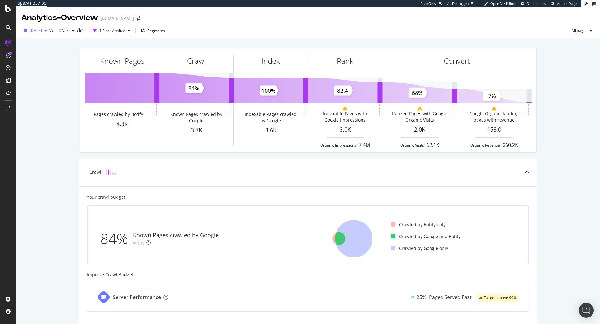
click at [49, 30] on div "button" at bounding box center [46, 31] width 8 height 4
drag, startPoint x: 100, startPoint y: 42, endPoint x: 101, endPoint y: 45, distance: 3.6
click at [100, 51] on div "Last 10 Crawls [DATE] 3.9K URLs [DATE] 3.9K URLs [DATE] 4.0K URLs [DATE] 3.8K U…" at bounding box center [62, 65] width 75 height 59
click at [268, 22] on div "Analytics - Overview [DOMAIN_NAME]" at bounding box center [308, 16] width 584 height 16
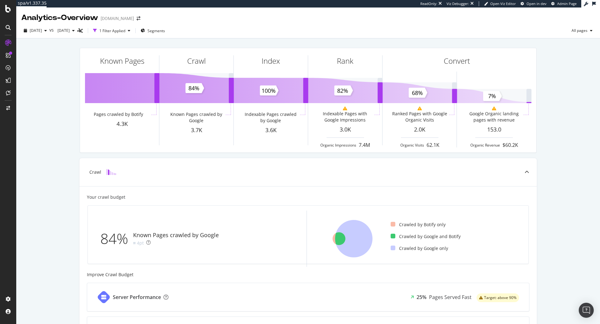
click at [64, 33] on div "vs [DATE]" at bounding box center [63, 31] width 28 height 10
click at [49, 33] on div "[DATE]" at bounding box center [35, 30] width 28 height 9
click at [62, 52] on div "[DATE]" at bounding box center [47, 53] width 35 height 6
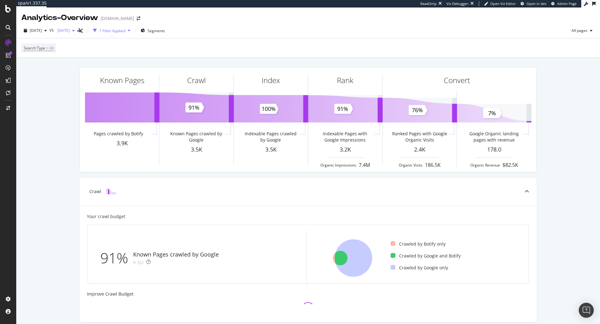
click at [77, 34] on div "[DATE]" at bounding box center [66, 30] width 22 height 9
click at [42, 28] on span "[DATE]" at bounding box center [36, 30] width 12 height 5
click at [70, 30] on span "[DATE]" at bounding box center [62, 30] width 15 height 5
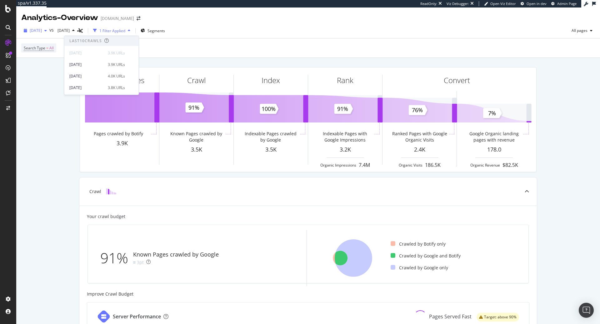
click at [40, 29] on span "[DATE]" at bounding box center [36, 30] width 12 height 5
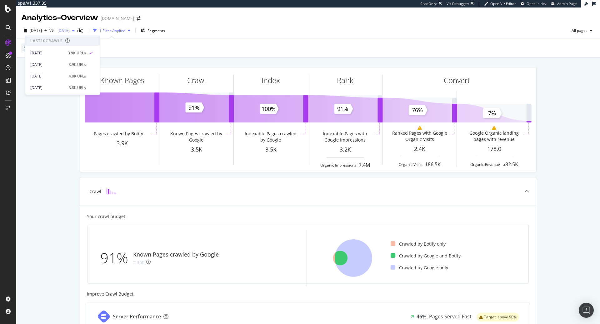
click at [77, 26] on button "[DATE]" at bounding box center [66, 31] width 22 height 10
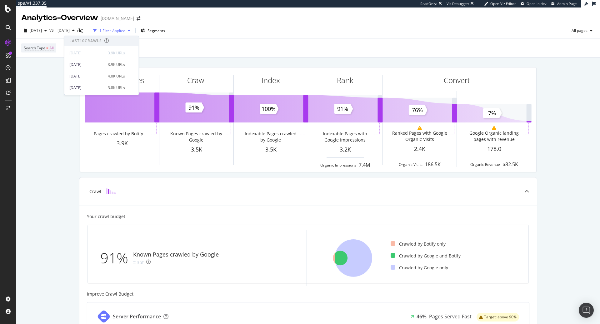
click at [103, 58] on div "[DATE] 3.9K URLs" at bounding box center [101, 64] width 74 height 12
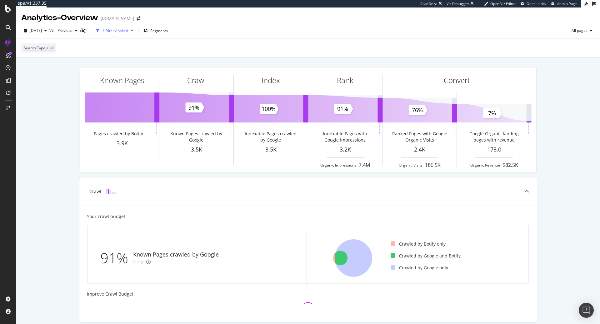
click at [103, 54] on div "Search Type = All" at bounding box center [308, 47] width 574 height 19
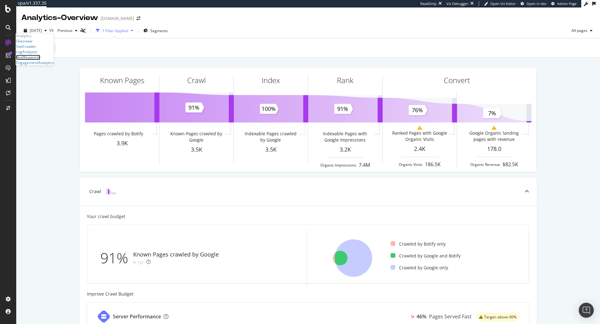
click at [40, 60] on div "RealKeywords" at bounding box center [28, 57] width 24 height 5
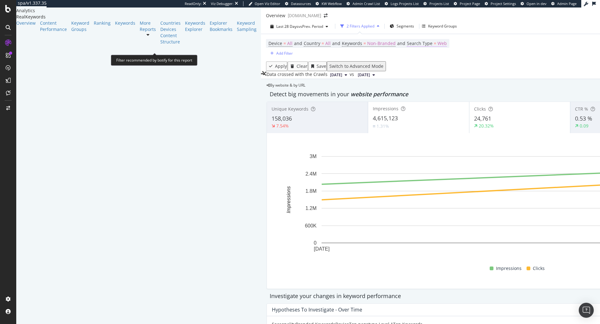
click at [438, 46] on span "Web" at bounding box center [442, 43] width 9 height 9
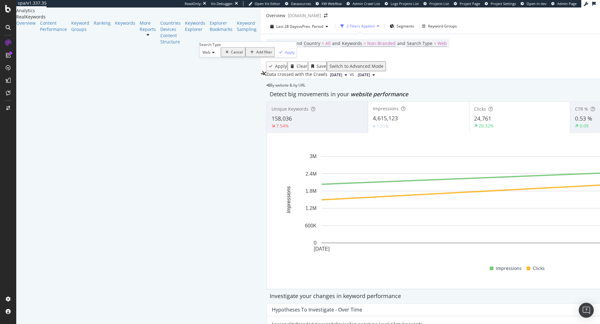
click at [221, 57] on div "Web" at bounding box center [209, 52] width 21 height 10
click at [219, 64] on div "All" at bounding box center [210, 60] width 21 height 7
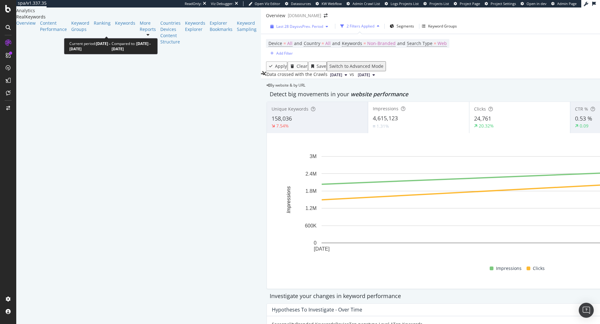
click at [299, 29] on span "vs Prev. Period" at bounding box center [311, 26] width 25 height 5
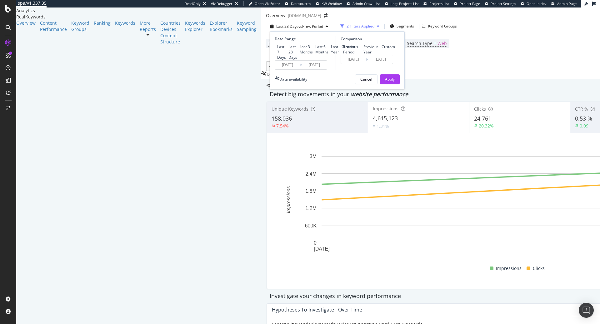
click at [331, 55] on div "Last Year" at bounding box center [335, 49] width 8 height 11
type input "[DATE]"
click at [380, 84] on button "Apply" at bounding box center [390, 79] width 20 height 10
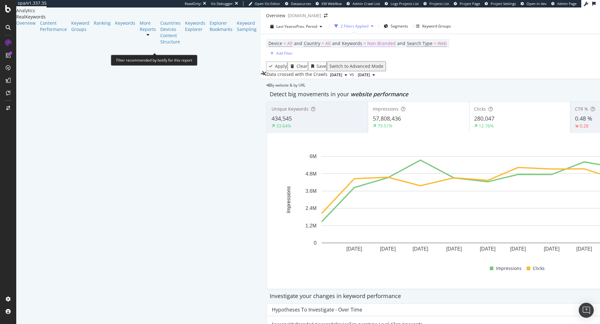
click at [367, 46] on span "Non-Branded" at bounding box center [381, 43] width 28 height 9
click at [165, 56] on div "Non-Branded" at bounding box center [160, 52] width 33 height 8
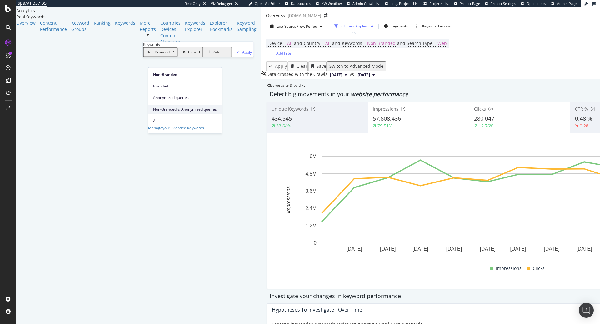
click at [168, 106] on div "Non-Branded & Anonymized queries" at bounding box center [185, 109] width 74 height 9
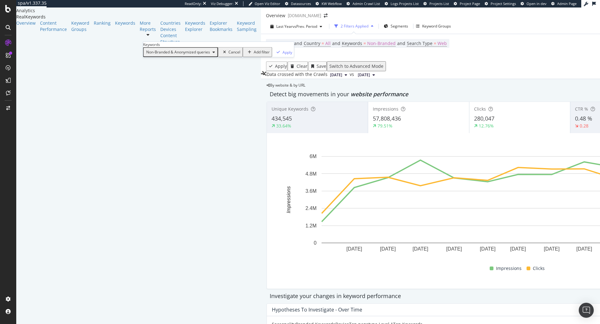
click at [167, 55] on span "Non-Branded & Anonymized queries" at bounding box center [177, 51] width 66 height 5
click at [175, 118] on span "All" at bounding box center [185, 121] width 65 height 6
click at [223, 55] on div "Apply" at bounding box center [228, 51] width 10 height 5
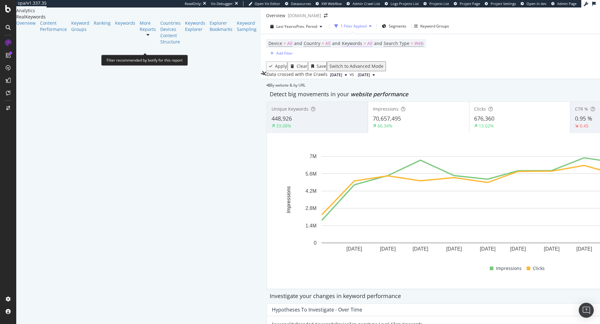
click at [367, 48] on span "All" at bounding box center [369, 43] width 5 height 9
click at [158, 56] on div "All" at bounding box center [151, 52] width 14 height 8
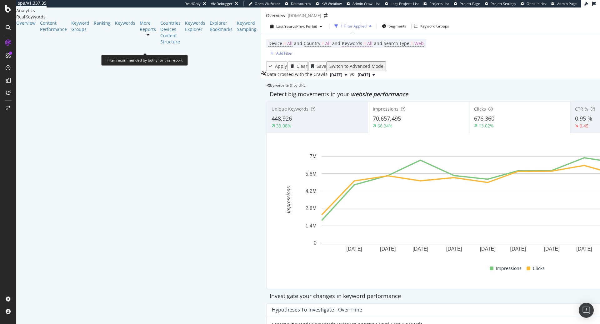
click at [367, 47] on span "All" at bounding box center [369, 43] width 5 height 9
click at [158, 56] on div "All" at bounding box center [151, 52] width 14 height 8
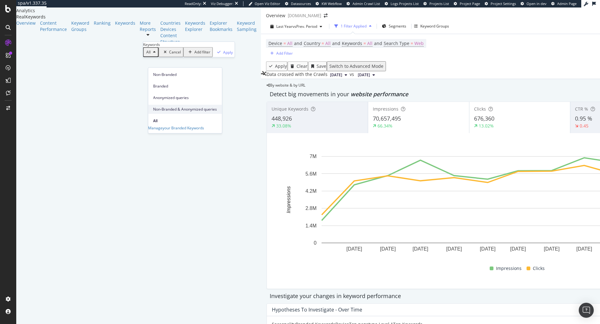
click at [173, 107] on span "Non-Branded & Anonymized queries" at bounding box center [185, 110] width 64 height 6
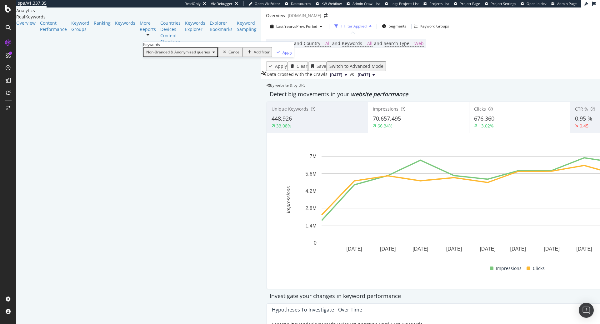
click at [283, 55] on div "Apply" at bounding box center [288, 51] width 10 height 5
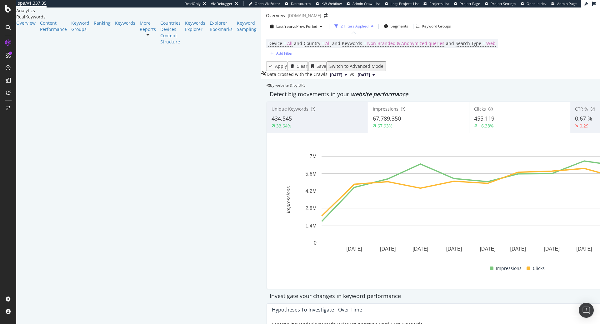
click at [261, 34] on div "Last Year vs Prev. Period 2 Filters Applied Segments Keyword Groups" at bounding box center [520, 27] width 518 height 13
click at [268, 29] on div "Last Year vs Prev. Period" at bounding box center [296, 26] width 57 height 5
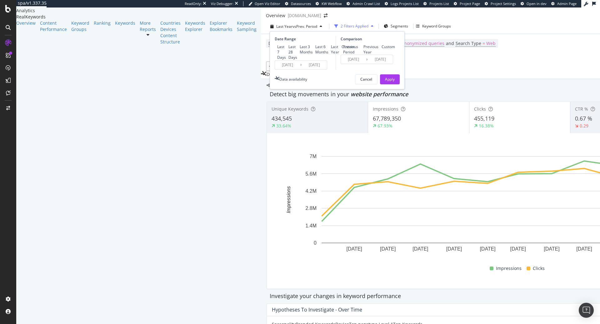
click at [313, 59] on div "Device = All and Country = All and Keywords = Non-Branded & Anonymized queries …" at bounding box center [520, 47] width 508 height 27
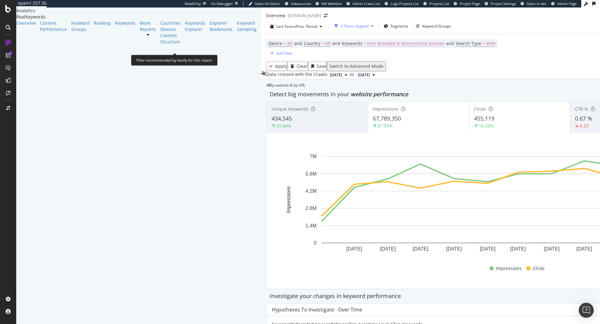
click at [367, 48] on span "Non-Branded & Anonymized queries" at bounding box center [405, 43] width 77 height 9
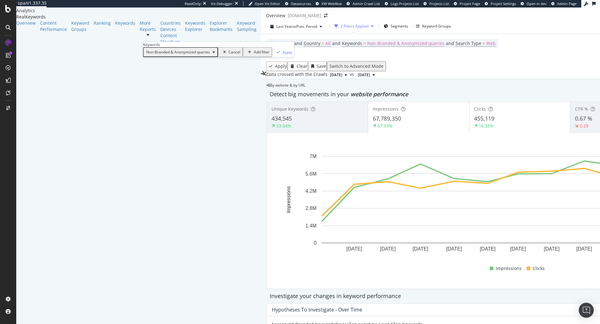
click at [194, 55] on span "Non-Branded & Anonymized queries" at bounding box center [177, 51] width 66 height 5
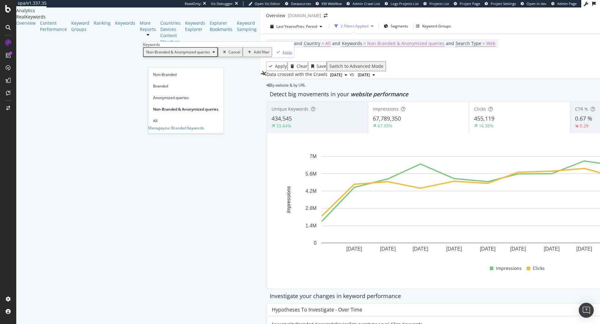
drag, startPoint x: 192, startPoint y: 73, endPoint x: 201, endPoint y: 75, distance: 9.2
click at [192, 73] on span "Non-Branded" at bounding box center [185, 75] width 65 height 6
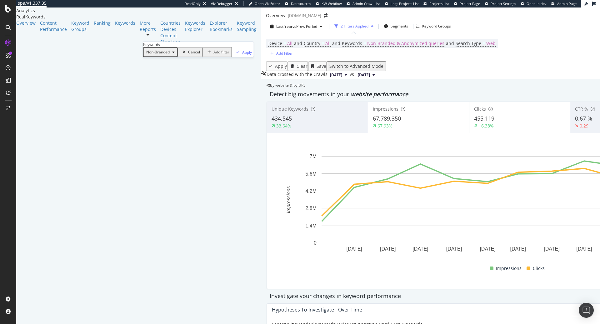
click at [242, 55] on div "Apply" at bounding box center [247, 51] width 10 height 5
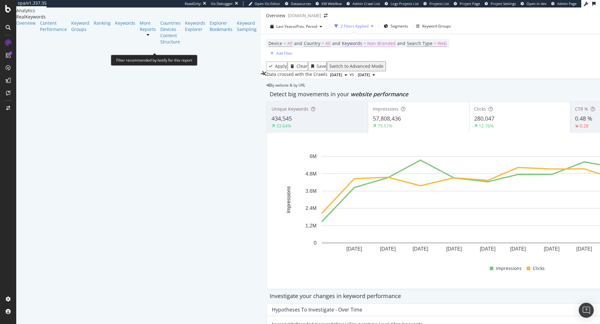
click at [367, 45] on span "Non-Branded" at bounding box center [381, 43] width 28 height 9
click at [272, 68] on div "Apply Clear Save Switch to Advanced Mode" at bounding box center [520, 66] width 508 height 10
click at [266, 60] on div "Device = All and Country = All and Keywords = Non-Branded and Search Type = Web…" at bounding box center [520, 47] width 508 height 27
click at [367, 48] on span "Non-Branded" at bounding box center [381, 43] width 28 height 9
click at [311, 61] on div "Device = All and Country = All and Keywords = Non-Branded and Search Type = Web…" at bounding box center [520, 47] width 508 height 27
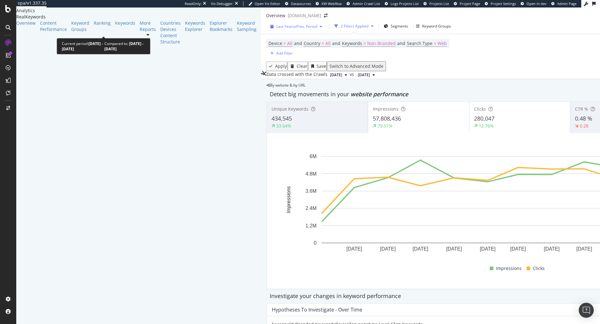
click at [293, 29] on span "vs Prev. Period" at bounding box center [305, 26] width 25 height 5
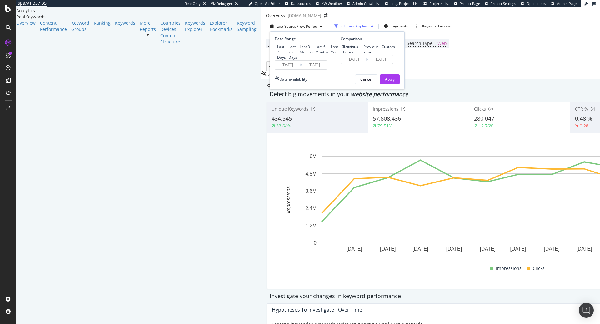
click at [310, 61] on div "Device = All and Country = All and Keywords = Non-Branded and Search Type = Web…" at bounding box center [520, 47] width 508 height 27
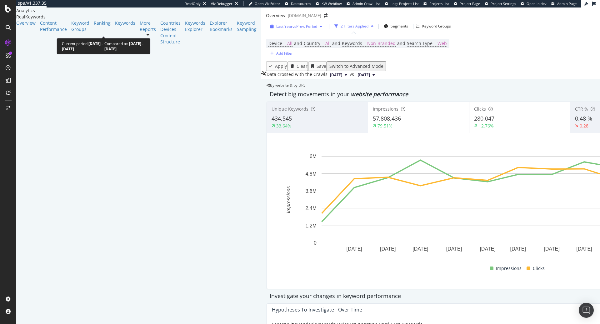
click at [276, 29] on div "Last Year vs Prev. Period" at bounding box center [296, 26] width 41 height 5
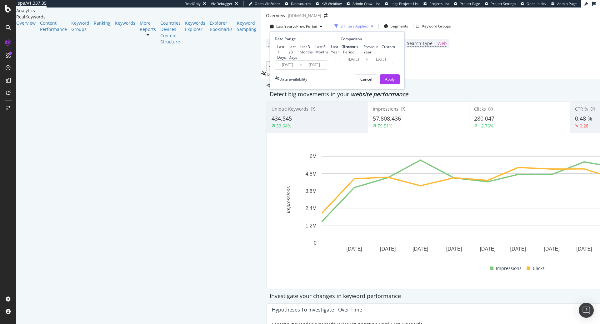
click at [275, 69] on input "[DATE]" at bounding box center [287, 65] width 25 height 9
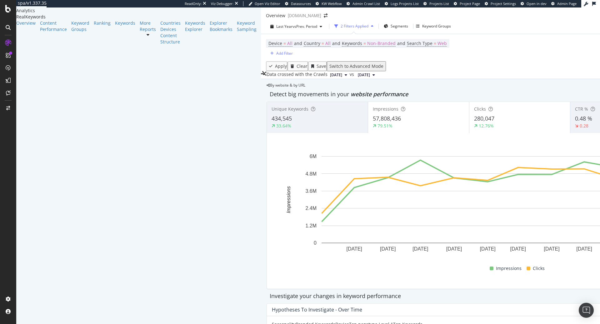
click at [310, 50] on div "Device = All and Country = All and Keywords = Non-Branded and Search Type = Web…" at bounding box center [520, 47] width 508 height 27
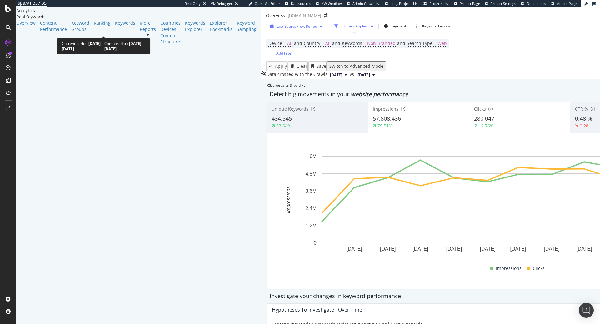
click at [293, 29] on span "vs Prev. Period" at bounding box center [305, 26] width 25 height 5
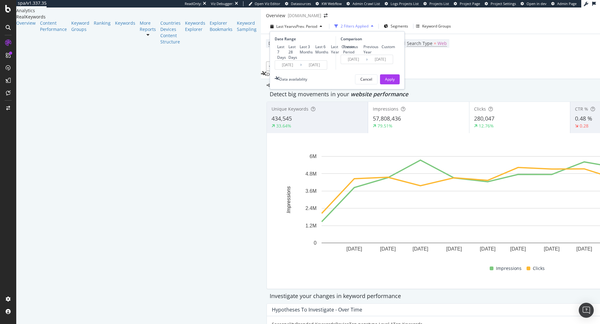
click at [275, 69] on input "[DATE]" at bounding box center [287, 65] width 25 height 9
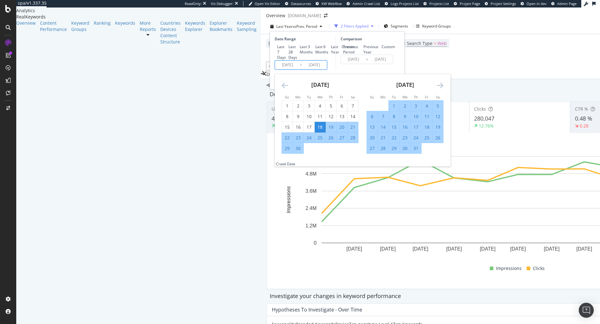
click at [316, 55] on div "Last 6 Months" at bounding box center [322, 49] width 13 height 11
type input "[DATE]"
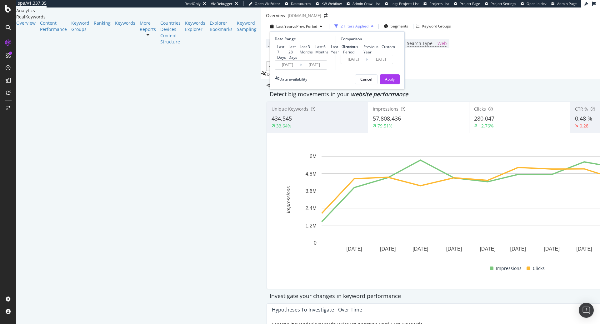
click at [275, 69] on input "[DATE]" at bounding box center [287, 65] width 25 height 9
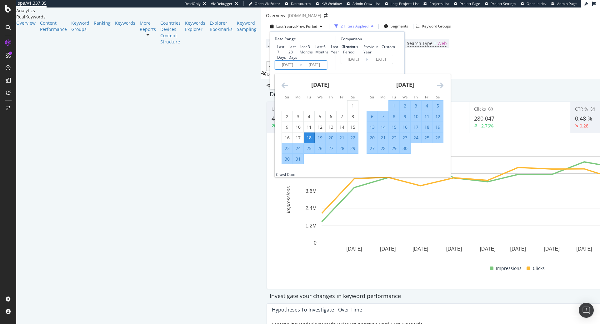
click at [282, 89] on icon "Move backward to switch to the previous month." at bounding box center [285, 86] width 7 height 8
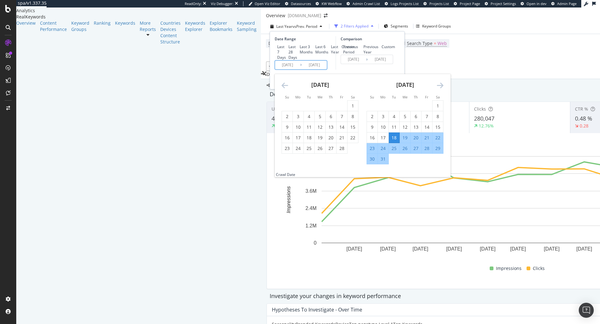
click at [282, 89] on icon "Move backward to switch to the previous month." at bounding box center [285, 86] width 7 height 8
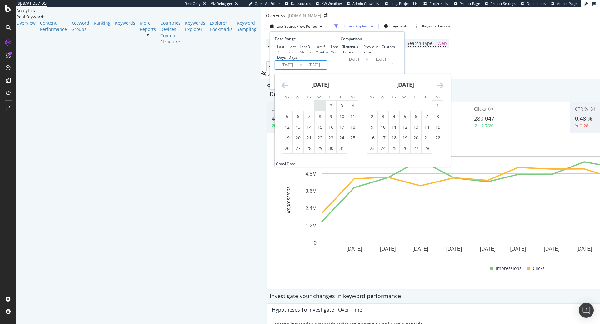
click at [315, 109] on div "1" at bounding box center [320, 106] width 11 height 6
type input "[DATE]"
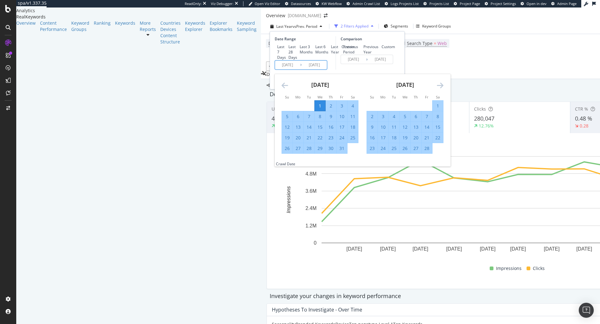
click at [437, 89] on icon "Move forward to switch to the next month." at bounding box center [440, 86] width 7 height 8
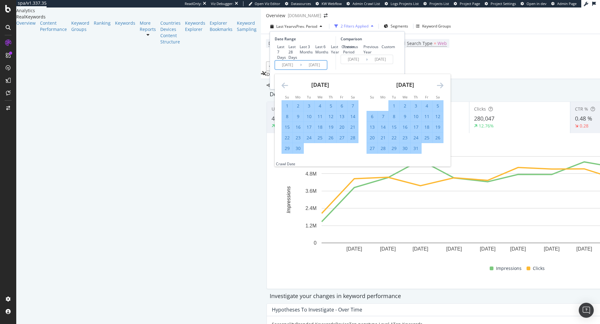
click at [437, 89] on icon "Move forward to switch to the next month." at bounding box center [440, 86] width 7 height 8
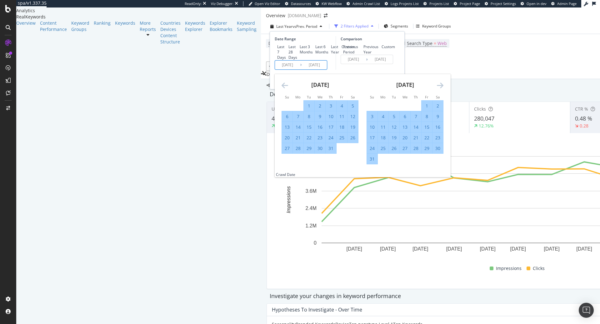
click at [437, 89] on icon "Move forward to switch to the next month." at bounding box center [440, 86] width 7 height 8
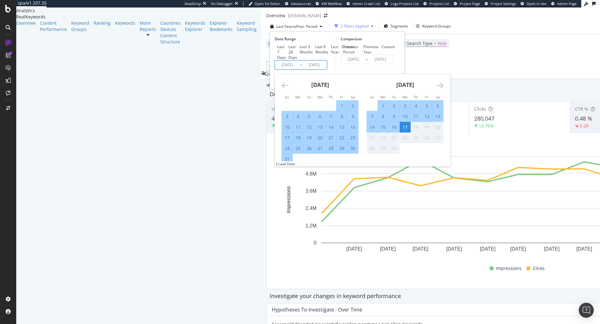
click at [364, 55] on div "Previous Year" at bounding box center [372, 49] width 16 height 11
type input "[DATE]"
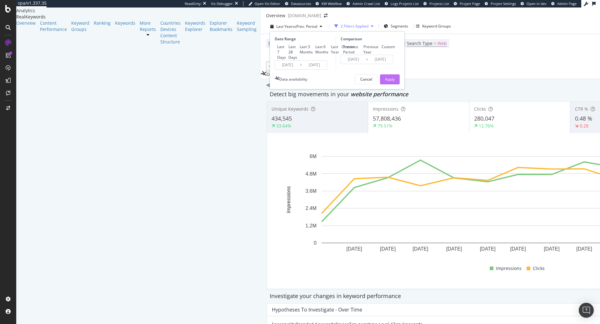
click at [385, 82] on div "Apply" at bounding box center [390, 79] width 10 height 5
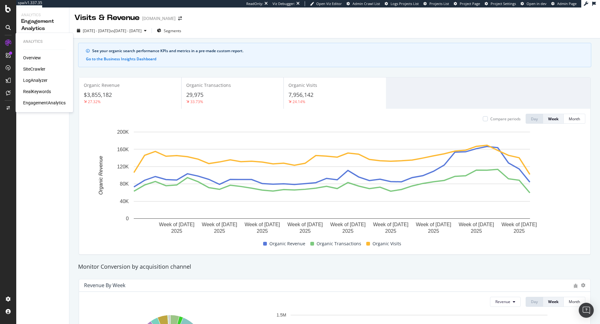
click at [29, 56] on div "Overview" at bounding box center [32, 58] width 18 height 6
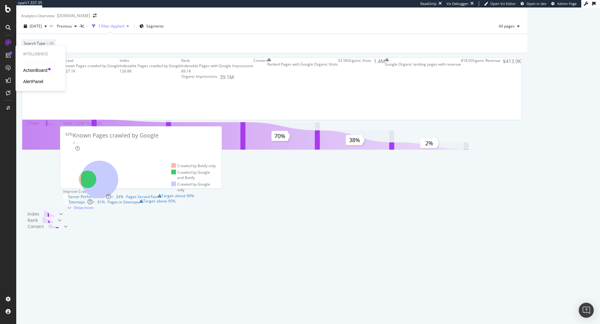
click at [28, 67] on div "Intelligence ActionBoard AlertPanel" at bounding box center [40, 68] width 45 height 43
click at [29, 69] on div "ActionBoard" at bounding box center [35, 70] width 24 height 6
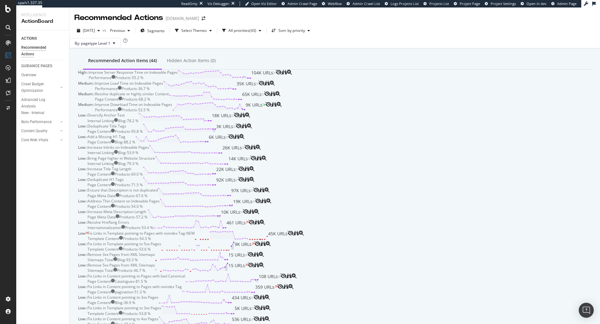
click at [276, 80] on div "Improve Server Response Time on Indexable Pages Performance Products - 55.2 % 1…" at bounding box center [182, 75] width 187 height 11
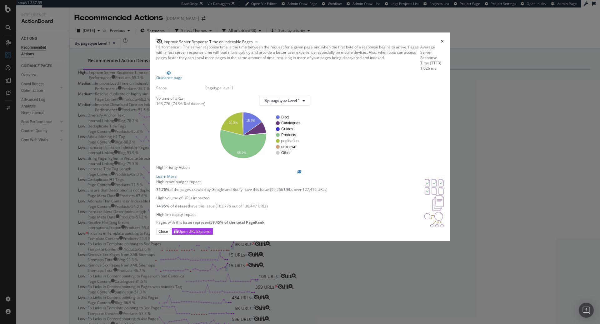
click at [270, 56] on div "Performance | The server response time is the time between the request for a gi…" at bounding box center [288, 57] width 264 height 27
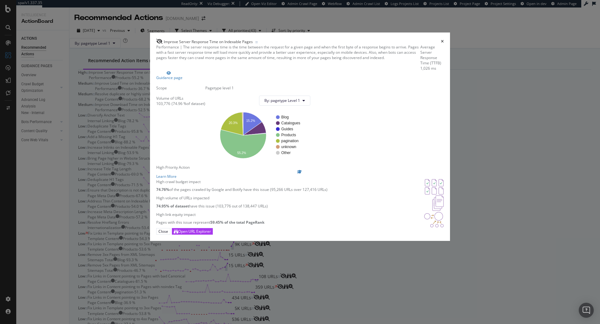
click at [270, 56] on div "Performance | The server response time is the time between the request for a gi…" at bounding box center [288, 57] width 264 height 27
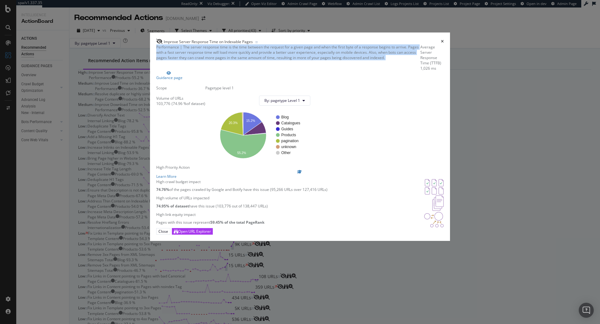
click at [270, 56] on div "Performance | The server response time is the time between the request for a gi…" at bounding box center [288, 57] width 264 height 27
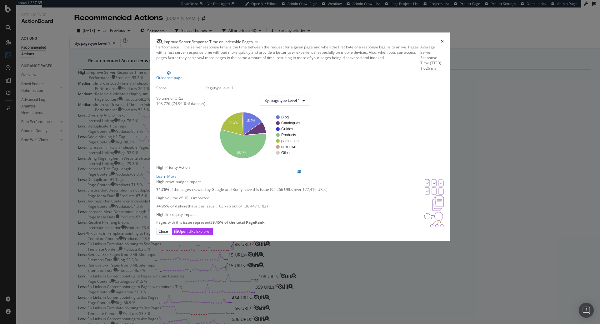
click at [441, 40] on icon "times" at bounding box center [442, 42] width 3 height 4
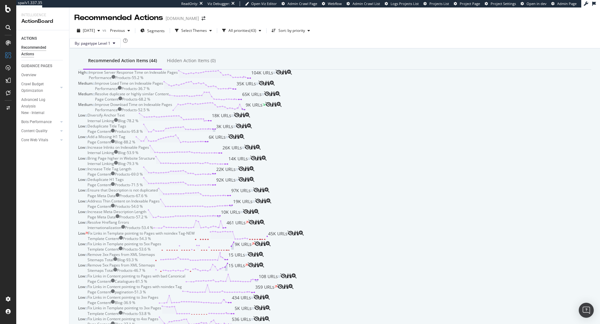
click at [264, 102] on div "Resolve duplicate or highly similar Content Page Content Products - 68.2 % 65K …" at bounding box center [179, 96] width 169 height 11
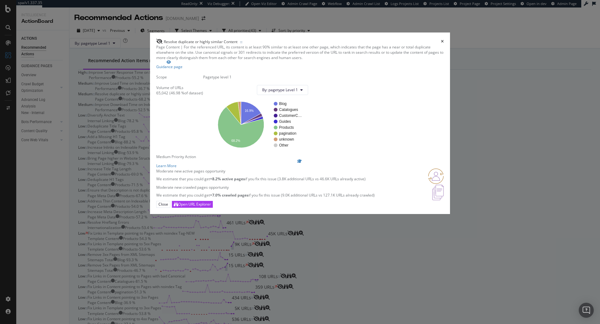
click at [441, 40] on icon "times" at bounding box center [442, 42] width 3 height 4
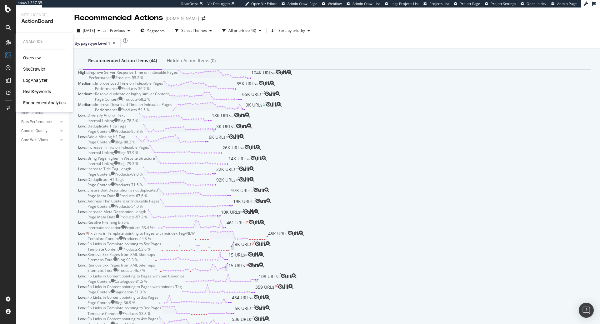
click at [38, 91] on div "RealKeywords" at bounding box center [37, 91] width 28 height 6
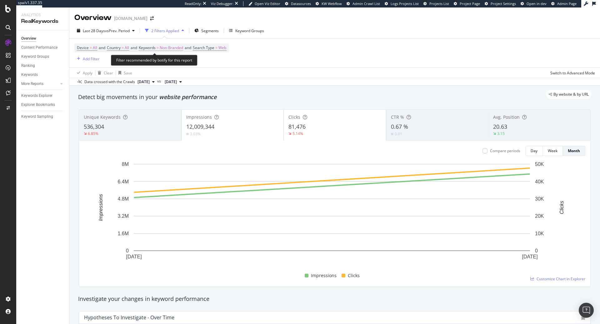
click at [176, 48] on span "Non-Branded" at bounding box center [171, 47] width 23 height 9
click at [286, 65] on div "Device = All and Country = All and Keywords = Non-Branded and Search Type = Web…" at bounding box center [334, 52] width 521 height 29
click at [226, 48] on span "Web" at bounding box center [223, 47] width 8 height 9
click at [218, 57] on div "Web" at bounding box center [209, 52] width 21 height 10
click at [220, 64] on div "All" at bounding box center [210, 60] width 21 height 7
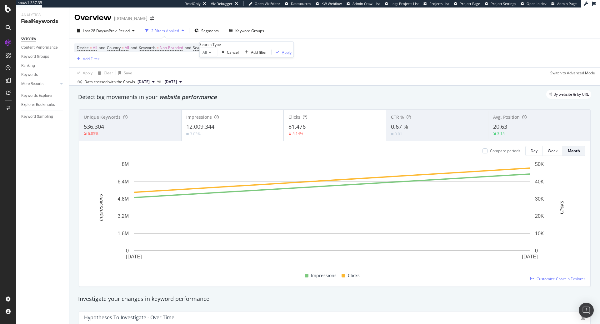
click at [282, 55] on div "Apply" at bounding box center [287, 51] width 10 height 5
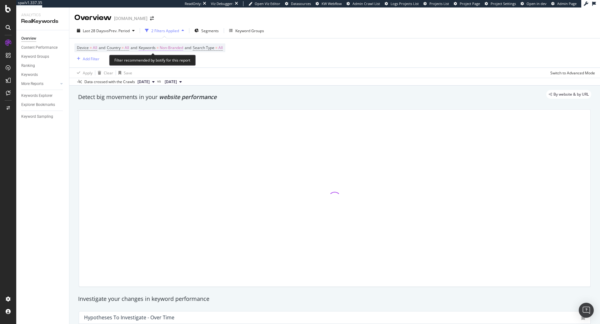
click at [169, 47] on span "Non-Branded" at bounding box center [171, 47] width 23 height 9
click at [170, 55] on span "Non-Branded" at bounding box center [157, 51] width 26 height 5
click at [281, 63] on div "Device = All and Country = All and Keywords = Non-Branded and Search Type = All…" at bounding box center [334, 52] width 521 height 29
click at [174, 32] on div "2 Filters Applied" at bounding box center [165, 30] width 28 height 5
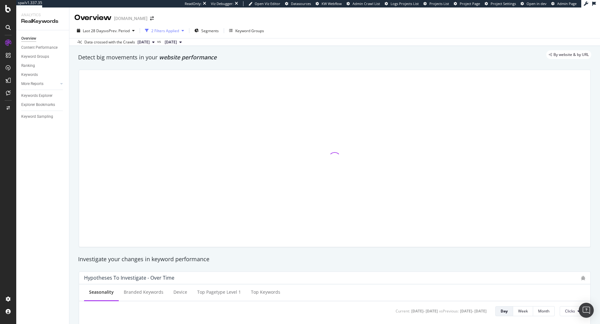
click at [174, 32] on div "2 Filters Applied" at bounding box center [165, 30] width 28 height 5
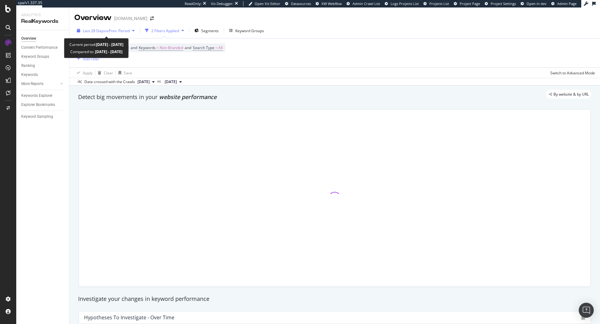
click at [110, 31] on span "vs Prev. Period" at bounding box center [117, 30] width 25 height 5
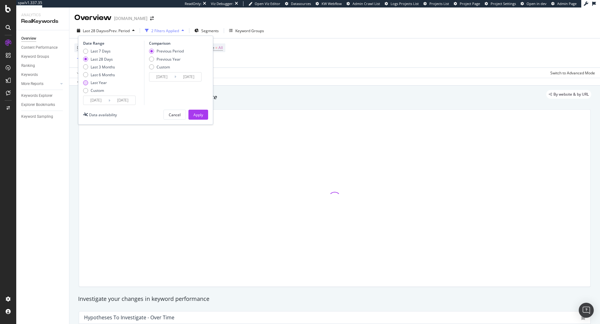
click at [103, 82] on div "Last Year" at bounding box center [99, 82] width 16 height 5
type input "[DATE]"
click at [205, 114] on button "Apply" at bounding box center [199, 115] width 20 height 10
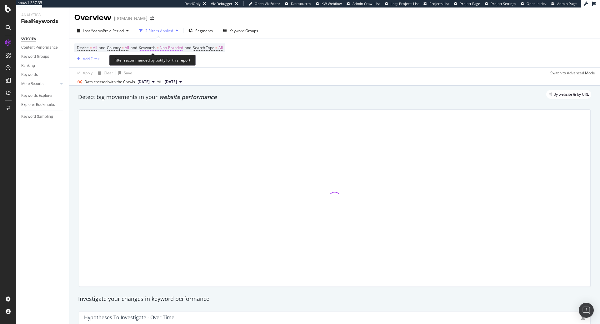
click at [176, 48] on span "Non-Branded" at bounding box center [171, 47] width 23 height 9
click at [290, 61] on div "Device = All and Country = All and Keywords = Non-Branded and Search Type = All…" at bounding box center [334, 52] width 521 height 29
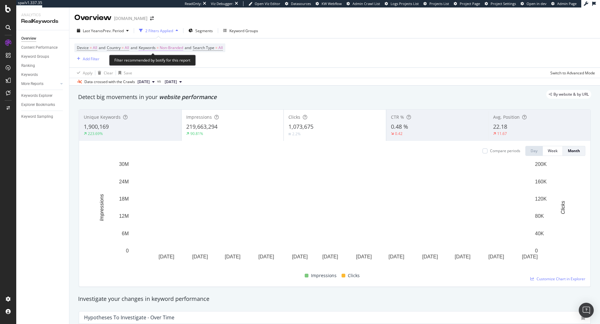
click at [183, 48] on span "Non-Branded" at bounding box center [171, 47] width 23 height 9
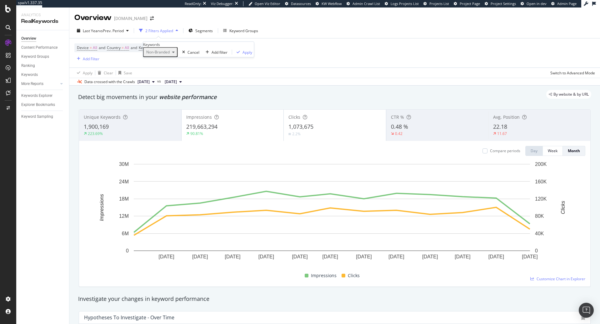
click at [175, 54] on icon "button" at bounding box center [173, 52] width 3 height 4
click at [169, 116] on div "All" at bounding box center [185, 120] width 74 height 9
click at [224, 55] on div "Apply" at bounding box center [229, 51] width 10 height 5
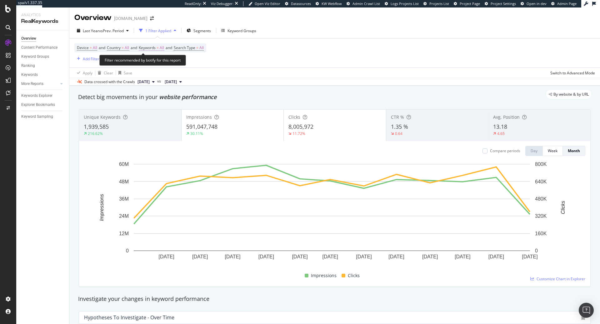
click at [164, 48] on span "All" at bounding box center [162, 47] width 4 height 9
click at [159, 57] on div "All" at bounding box center [151, 52] width 16 height 10
click at [151, 55] on span "All" at bounding box center [147, 51] width 7 height 5
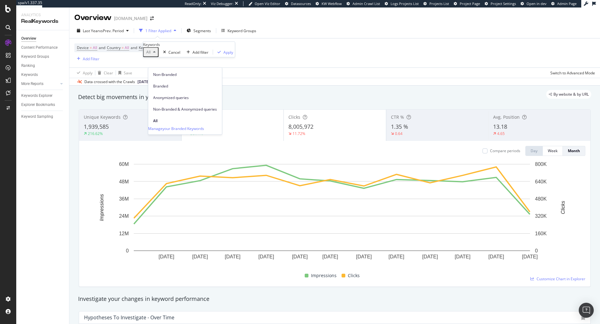
click at [263, 66] on div "Device = All and Country = All and Keywords = All and Search Type = All Add Fil…" at bounding box center [334, 52] width 521 height 29
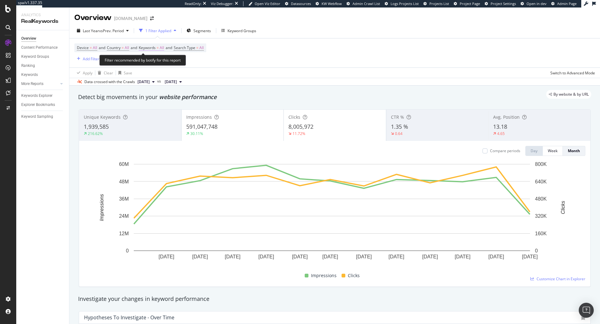
click at [164, 48] on span "All" at bounding box center [162, 47] width 4 height 9
click at [159, 57] on div "All" at bounding box center [151, 52] width 16 height 10
click at [148, 57] on div "All Cancel Add filter Apply" at bounding box center [189, 52] width 92 height 10
click at [151, 55] on span "All" at bounding box center [147, 51] width 7 height 5
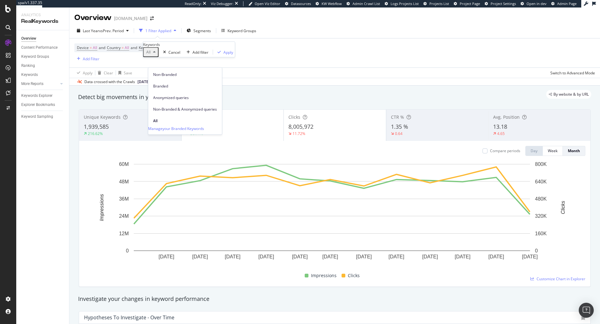
click at [174, 107] on span "Non-Branded & Anonymized queries" at bounding box center [185, 110] width 64 height 6
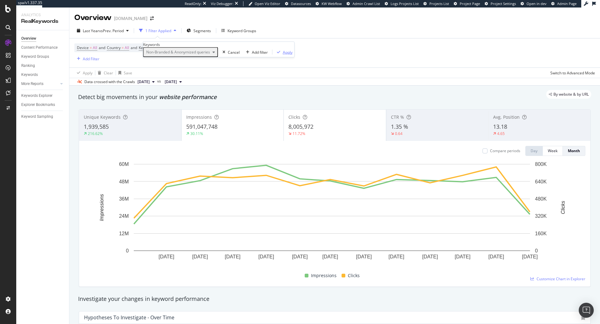
click at [283, 55] on div "Apply" at bounding box center [288, 51] width 10 height 5
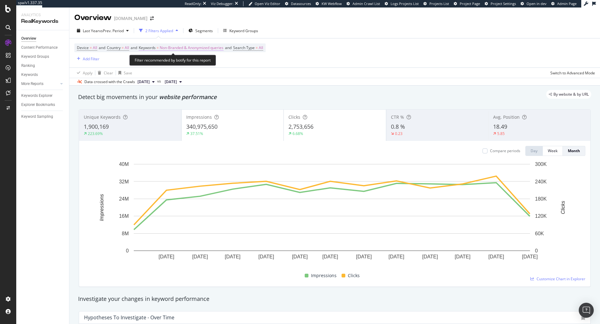
click at [183, 45] on span "Non-Branded & Anonymized queries" at bounding box center [192, 47] width 64 height 9
click at [188, 56] on div "Non-Branded & Anonymized queries" at bounding box center [181, 52] width 74 height 8
click at [386, 59] on div "Device = All and Country = All and Keywords = Non-Branded & Anonymized queries …" at bounding box center [334, 52] width 521 height 29
click at [342, 67] on div "Device = All and Country = All and Keywords = Non-Branded & Anonymized queries …" at bounding box center [334, 52] width 521 height 29
click at [194, 46] on span "Non-Branded & Anonymized queries" at bounding box center [192, 47] width 64 height 9
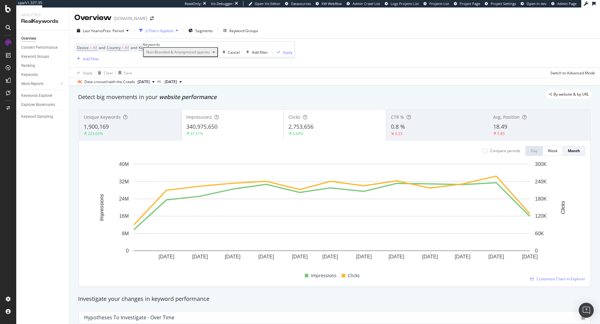
click at [204, 55] on span "Non-Branded & Anonymized queries" at bounding box center [177, 51] width 66 height 5
click at [335, 83] on div "Data crossed with the Crawls 2025 Sep. 14th vs 2024 Sep. 8th" at bounding box center [334, 82] width 531 height 8
click at [192, 47] on span "Non-Branded & Anonymized queries" at bounding box center [192, 47] width 64 height 9
click at [201, 55] on span "Non-Branded & Anonymized queries" at bounding box center [177, 51] width 66 height 5
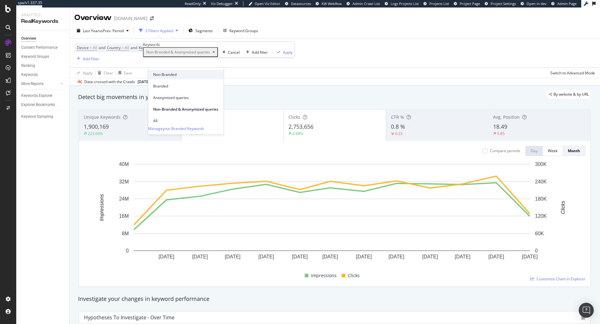
click at [188, 72] on span "Non-Branded" at bounding box center [185, 75] width 65 height 6
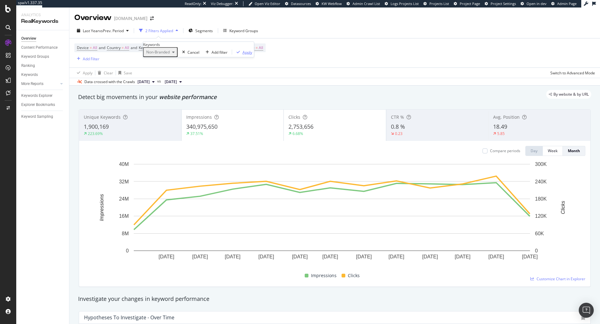
drag, startPoint x: 213, startPoint y: 75, endPoint x: 210, endPoint y: 68, distance: 8.0
click at [243, 55] on div "Apply" at bounding box center [248, 51] width 10 height 5
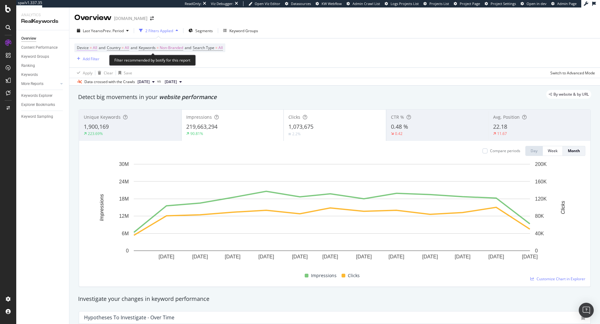
click at [90, 48] on span "=" at bounding box center [91, 47] width 2 height 5
click at [109, 37] on div "Last Year vs Prev. Period 2 Filters Applied Segments Keyword Groups" at bounding box center [334, 32] width 531 height 13
click at [111, 34] on div "Last Year vs Prev. Period" at bounding box center [102, 30] width 57 height 9
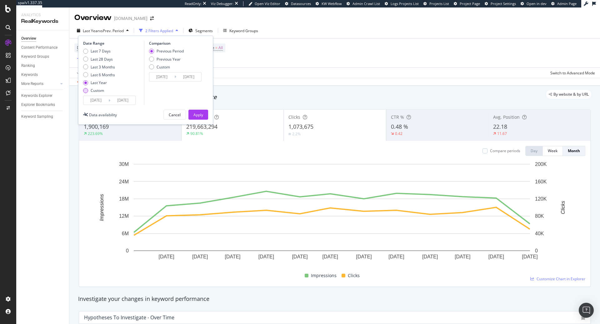
click at [97, 92] on div "Custom" at bounding box center [97, 90] width 13 height 5
type input "[DATE]"
click at [100, 101] on input "[DATE]" at bounding box center [95, 100] width 25 height 9
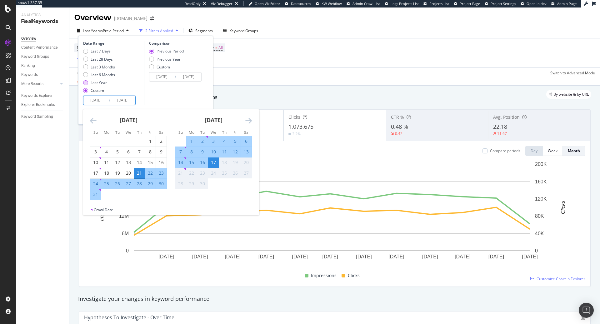
click at [97, 81] on div "Last Year" at bounding box center [99, 82] width 16 height 5
type input "[DATE]"
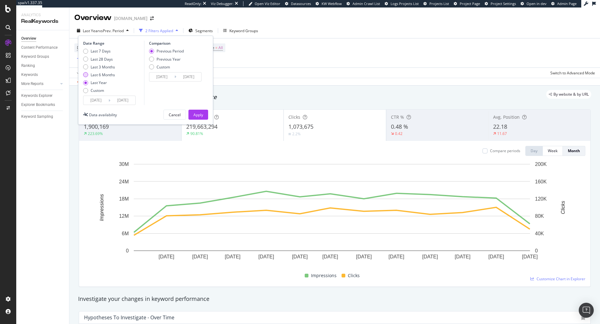
click at [99, 75] on div "Last 6 Months" at bounding box center [103, 74] width 24 height 5
type input "[DATE]"
click at [97, 99] on input "[DATE]" at bounding box center [95, 100] width 25 height 9
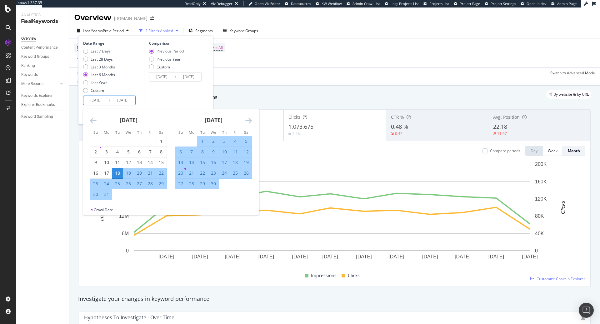
click at [94, 121] on icon "Move backward to switch to the previous month." at bounding box center [93, 121] width 7 height 8
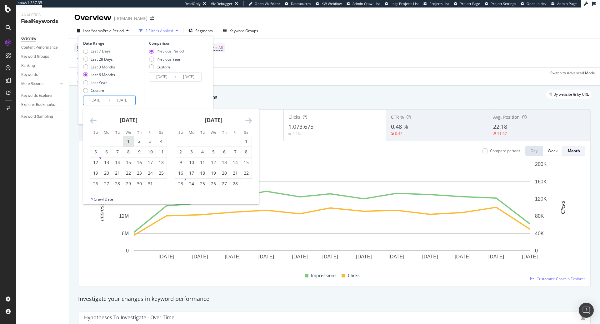
click at [128, 139] on div "1" at bounding box center [128, 141] width 11 height 6
type input "[DATE]"
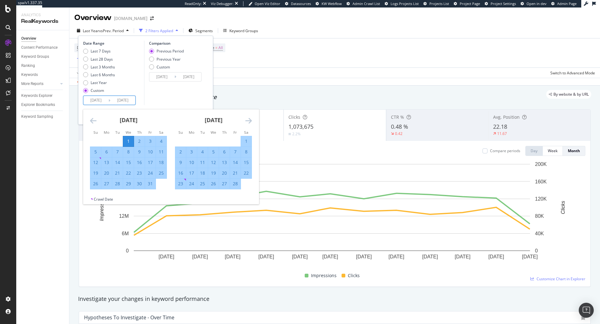
click at [252, 122] on div "February 2025 1 2 3 4 5 6 7 8 9 10 11 12 13 14 15 16 17 18 19 20 21 22 23 24 25…" at bounding box center [213, 149] width 85 height 80
click at [251, 120] on icon "Move forward to switch to the next month." at bounding box center [248, 121] width 7 height 8
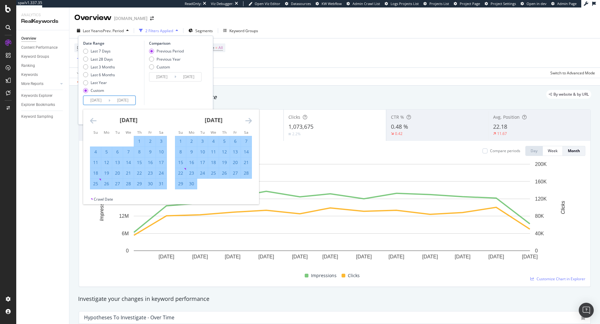
click at [251, 120] on icon "Move forward to switch to the next month." at bounding box center [248, 121] width 7 height 8
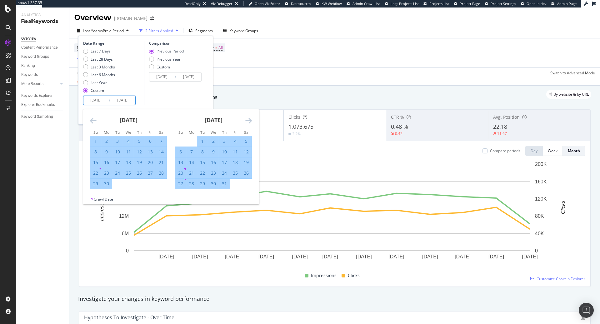
click at [251, 120] on icon "Move forward to switch to the next month." at bounding box center [248, 121] width 7 height 8
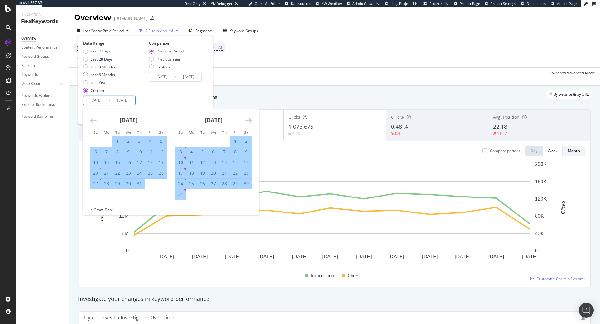
click at [251, 120] on icon "Move forward to switch to the next month." at bounding box center [248, 121] width 7 height 8
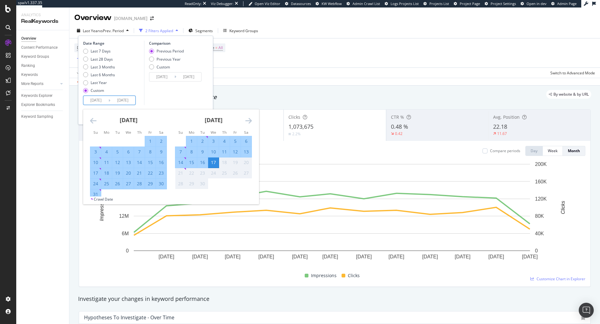
click at [251, 120] on icon "Move forward to switch to the next month." at bounding box center [248, 121] width 7 height 8
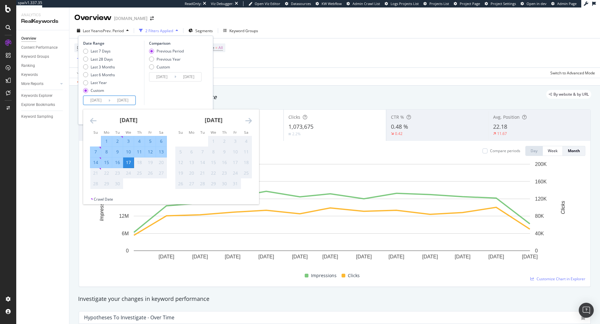
click at [184, 102] on div "Comparison Previous Period Previous Year Custom 2024/04/16 Navigate forward to …" at bounding box center [173, 73] width 59 height 64
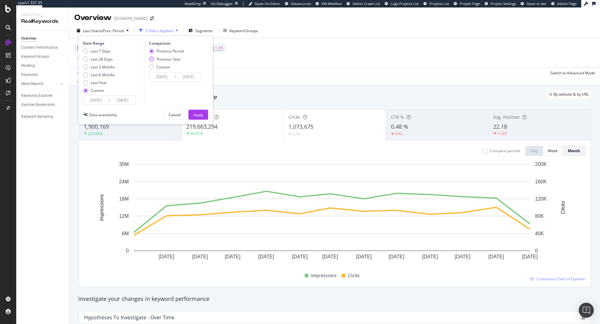
click at [170, 57] on div "Previous Year" at bounding box center [169, 59] width 24 height 5
type input "[DATE]"
click at [197, 113] on div "Apply" at bounding box center [199, 114] width 10 height 5
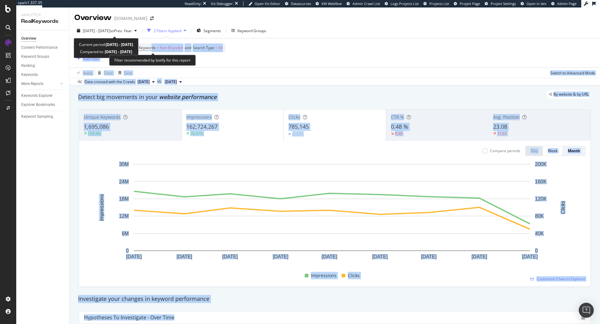
drag, startPoint x: 86, startPoint y: 44, endPoint x: 155, endPoint y: 52, distance: 69.9
click at [155, 52] on div "spa/v1.337.35 ReadOnly: Viz Debugger: Open Viz Editor Datasources KW Webflow Ad…" at bounding box center [300, 162] width 600 height 324
click at [139, 33] on div "2025 Jan. 1st - Sep. 17th vs Prev. Year" at bounding box center [106, 30] width 65 height 9
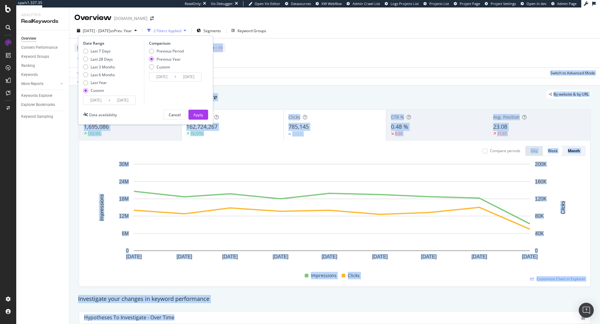
click at [163, 78] on input "[DATE]" at bounding box center [161, 77] width 25 height 9
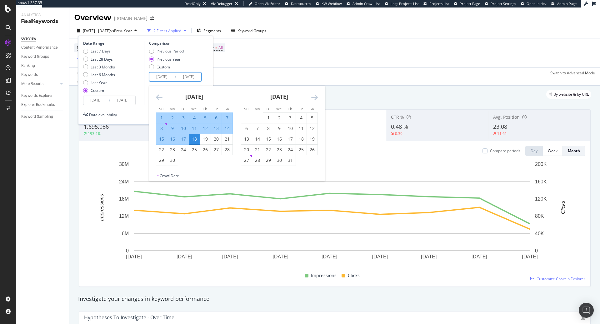
click at [157, 95] on icon "Move backward to switch to the previous month." at bounding box center [159, 97] width 7 height 8
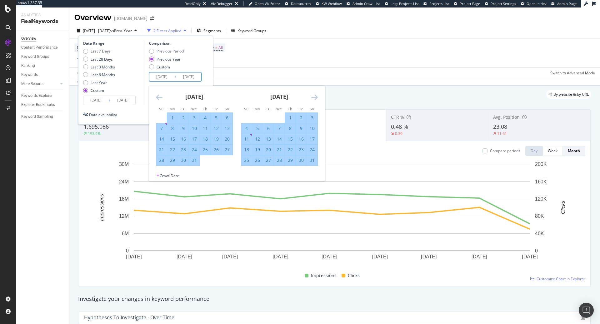
click at [157, 95] on icon "Move backward to switch to the previous month." at bounding box center [159, 97] width 7 height 8
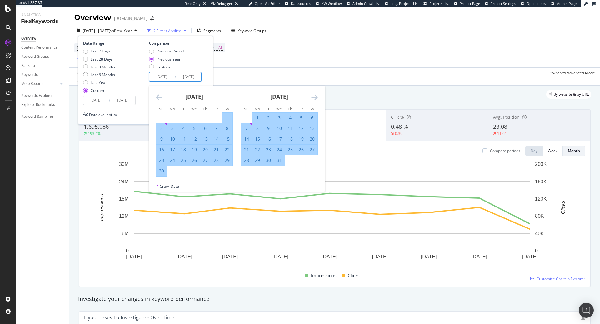
click at [157, 95] on icon "Move backward to switch to the previous month." at bounding box center [159, 97] width 7 height 8
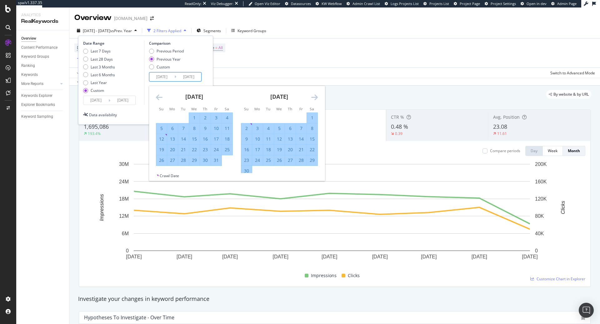
click at [157, 95] on icon "Move backward to switch to the previous month." at bounding box center [159, 97] width 7 height 8
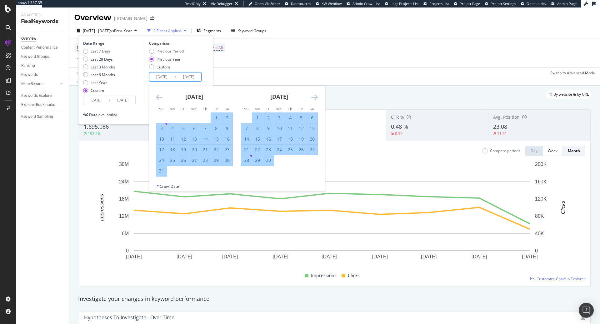
click at [157, 95] on icon "Move backward to switch to the previous month." at bounding box center [159, 97] width 7 height 8
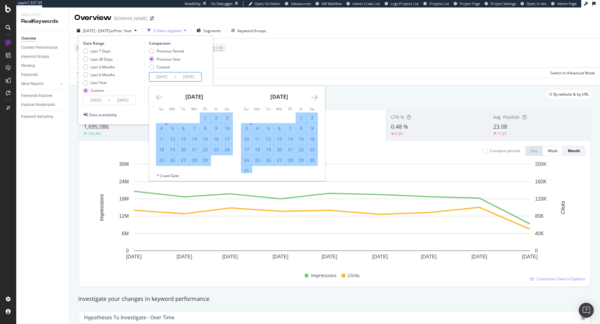
click at [157, 95] on icon "Move backward to switch to the previous month." at bounding box center [159, 97] width 7 height 8
click at [174, 117] on div "1" at bounding box center [172, 118] width 11 height 6
type input "2024/01/01"
click at [194, 78] on input "[DATE]" at bounding box center [188, 77] width 25 height 9
click at [315, 96] on icon "Move forward to switch to the next month." at bounding box center [314, 97] width 7 height 8
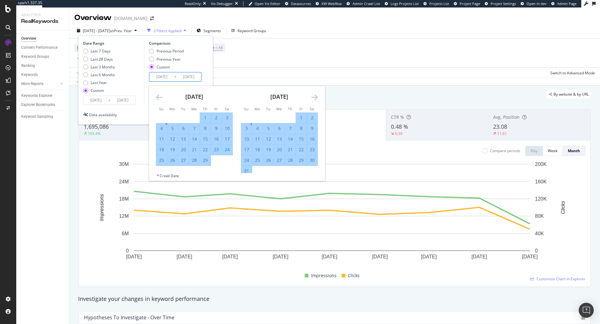
click at [315, 96] on icon "Move forward to switch to the next month." at bounding box center [314, 97] width 7 height 8
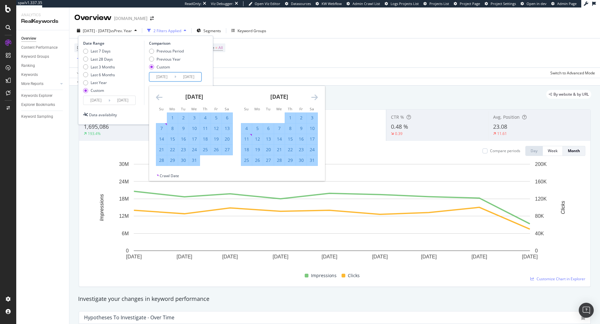
click at [315, 96] on icon "Move forward to switch to the next month." at bounding box center [314, 97] width 7 height 8
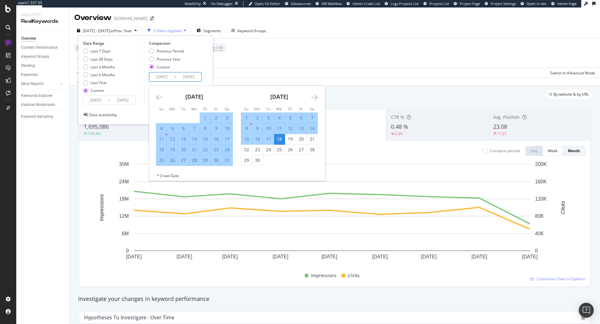
click at [271, 138] on div "17" at bounding box center [268, 139] width 11 height 6
type input "[DATE]"
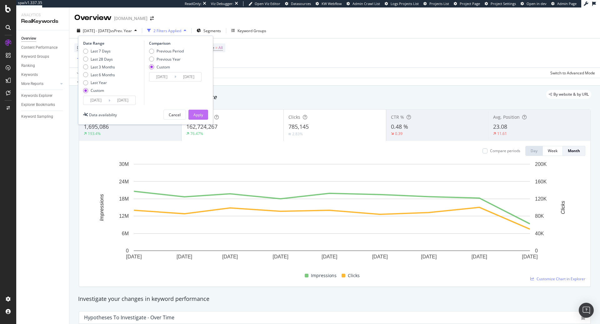
click at [194, 116] on div "Apply" at bounding box center [199, 114] width 10 height 5
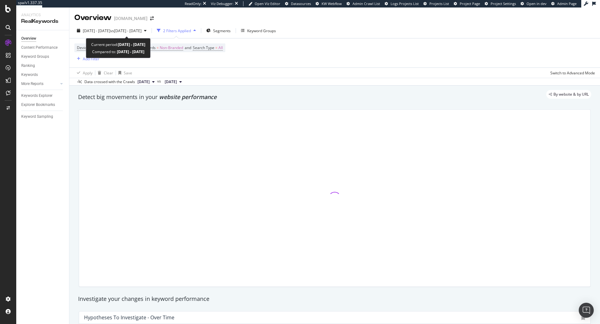
drag, startPoint x: 166, startPoint y: 53, endPoint x: 87, endPoint y: 45, distance: 79.8
click at [87, 45] on div "Current period: 2025 Jan. 1st - Sep. 17th Compared to: 2024 Jan. 1st - Sep. 17th" at bounding box center [118, 48] width 65 height 20
copy div "Current period: 2025 Jan. 1st - Sep. 17th Compared to: 2024 Jan. 1st - Sep. 17th"
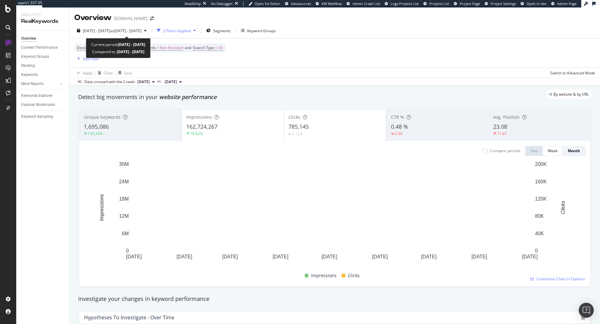
drag, startPoint x: 91, startPoint y: 45, endPoint x: 164, endPoint y: 52, distance: 74.1
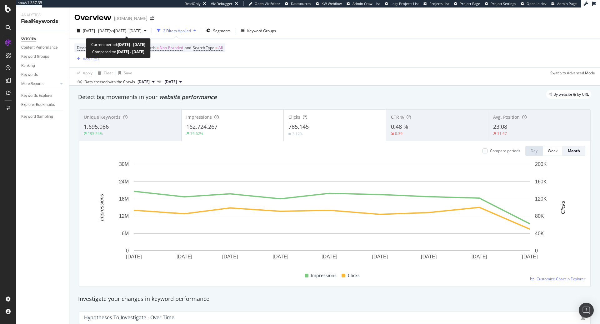
click at [151, 52] on div "Current period: 2025 Jan. 1st - Sep. 17th Compared to: 2024 Jan. 1st - Sep. 17th" at bounding box center [118, 48] width 65 height 20
copy div "Current period: 2025 Jan. 1st - Sep. 17th Compared to: 2024 Jan. 1st - Sep. 17th"
drag, startPoint x: 160, startPoint y: 52, endPoint x: 91, endPoint y: 45, distance: 69.4
click at [91, 46] on div "Current period: 2025 Jan. 1st - Sep. 17th Compared to: 2024 Jan. 1st - Sep. 17th" at bounding box center [118, 48] width 54 height 14
copy div "Current period: 2025 Jan. 1st - Sep. 17th Compared to: 2024 Jan. 1st - Sep. 17th"
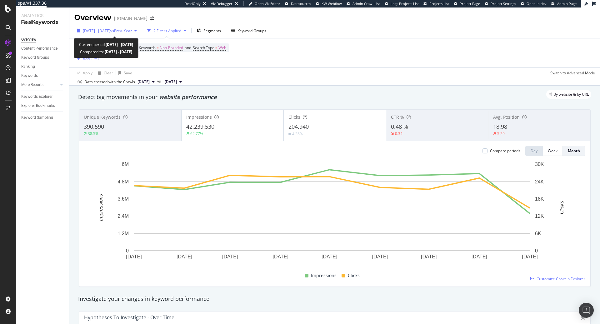
click at [132, 33] on span "vs Prev. Year" at bounding box center [121, 30] width 22 height 5
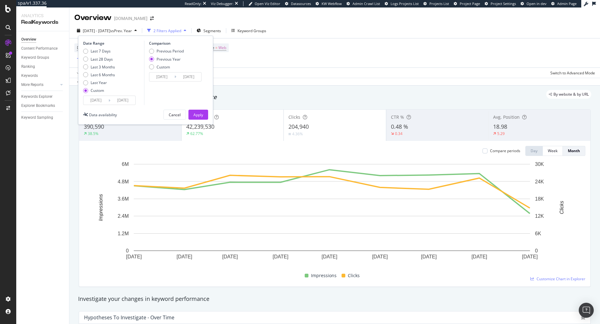
click at [154, 76] on input "[DATE]" at bounding box center [161, 77] width 25 height 9
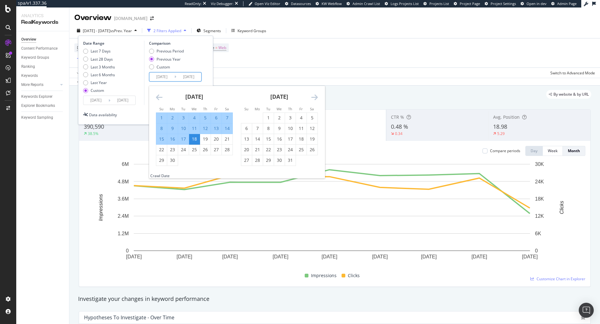
click at [186, 140] on div "17" at bounding box center [183, 139] width 11 height 6
type input "[DATE]"
click at [158, 94] on icon "Move backward to switch to the previous month." at bounding box center [159, 97] width 7 height 8
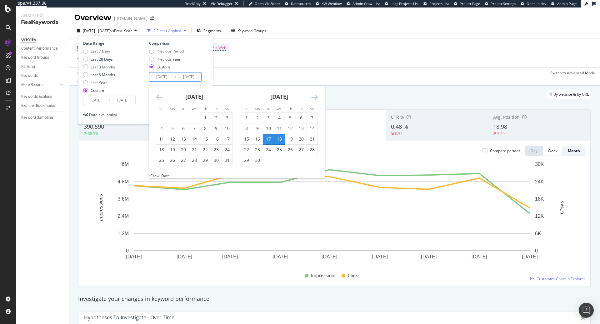
click at [158, 94] on icon "Move backward to switch to the previous month." at bounding box center [159, 97] width 7 height 8
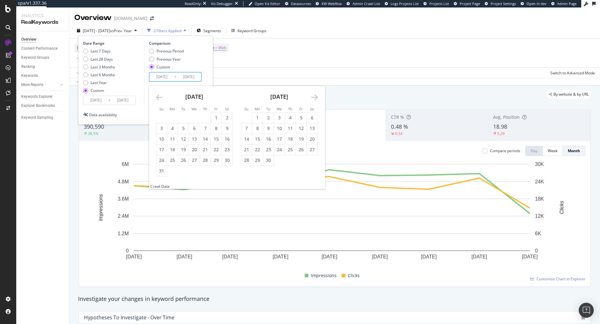
click at [158, 94] on icon "Move backward to switch to the previous month." at bounding box center [159, 97] width 7 height 8
click at [161, 79] on input "[DATE]" at bounding box center [161, 77] width 25 height 9
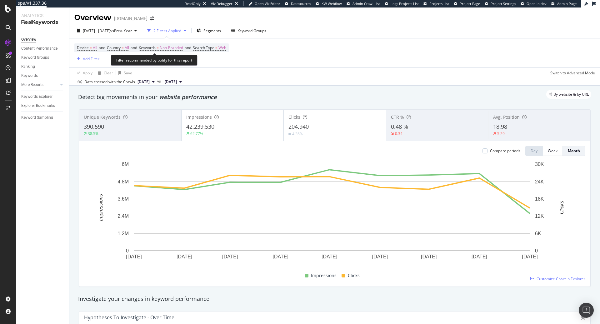
click at [221, 52] on span "Device = All and Country = All and Keywords = Non-Branded and Search Type = Web" at bounding box center [151, 47] width 149 height 9
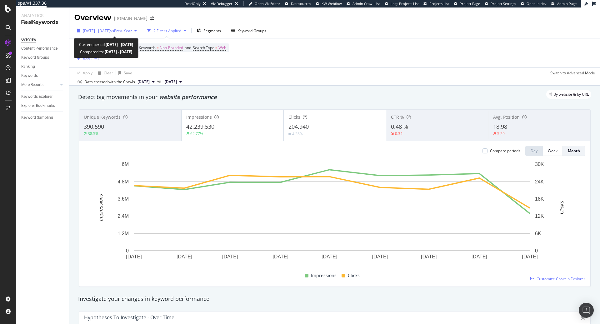
click at [132, 32] on span "vs Prev. Year" at bounding box center [121, 30] width 22 height 5
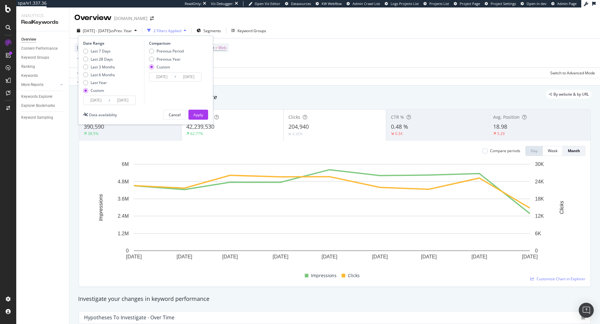
click at [168, 77] on input "[DATE]" at bounding box center [161, 77] width 25 height 9
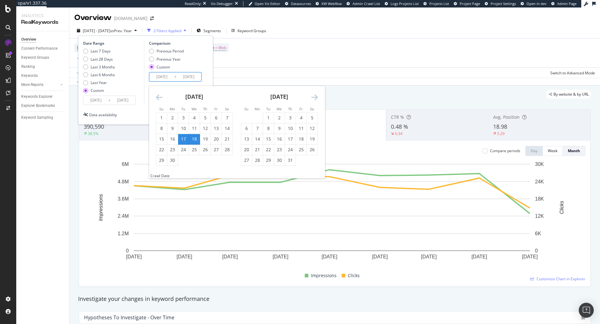
click at [160, 98] on icon "Move backward to switch to the previous month." at bounding box center [159, 97] width 7 height 8
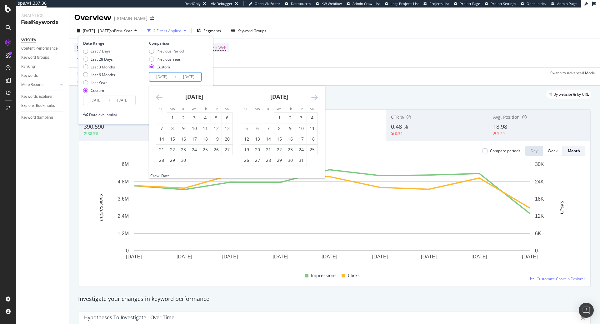
click at [158, 94] on icon "Move backward to switch to the previous month." at bounding box center [159, 97] width 7 height 8
click at [173, 118] on div "1" at bounding box center [172, 118] width 11 height 6
type input "2024/01/01"
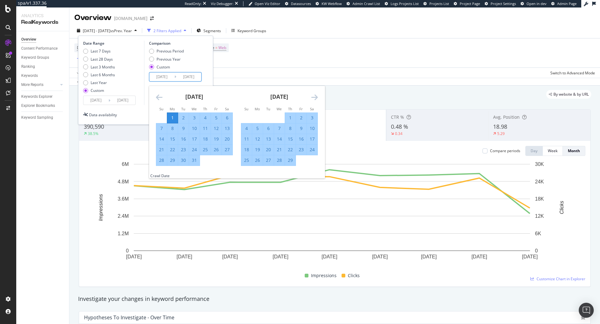
click at [199, 80] on input "[DATE]" at bounding box center [188, 77] width 25 height 9
click at [319, 97] on div "February 2024 1 2 3 4 5 6 7 8 9 10 11 12 13 14 15 16 17 18 19 20 21 22 23 24 25…" at bounding box center [279, 126] width 85 height 80
click at [317, 97] on icon "Move forward to switch to the next month." at bounding box center [314, 97] width 7 height 8
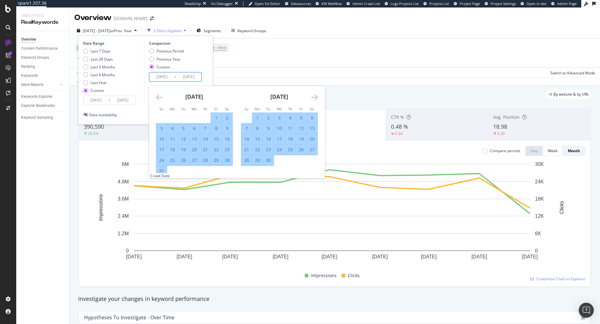
click at [317, 97] on icon "Move forward to switch to the next month." at bounding box center [314, 97] width 7 height 8
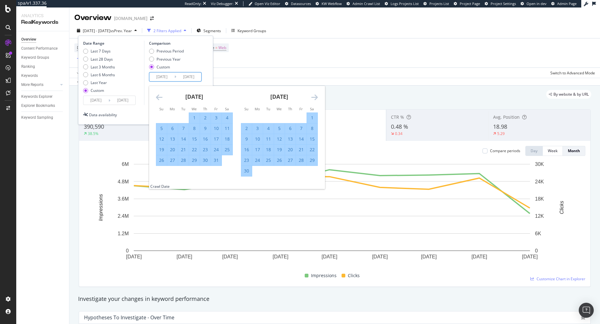
click at [317, 97] on icon "Move forward to switch to the next month." at bounding box center [314, 97] width 7 height 8
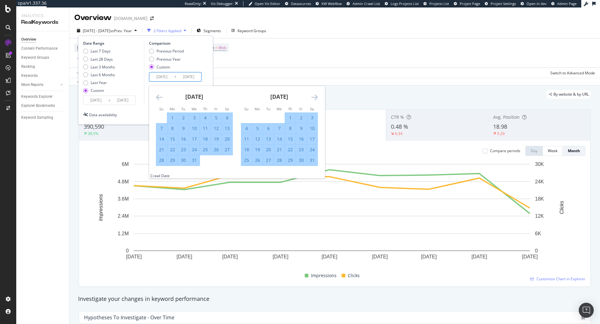
click at [317, 97] on icon "Move forward to switch to the next month." at bounding box center [314, 97] width 7 height 8
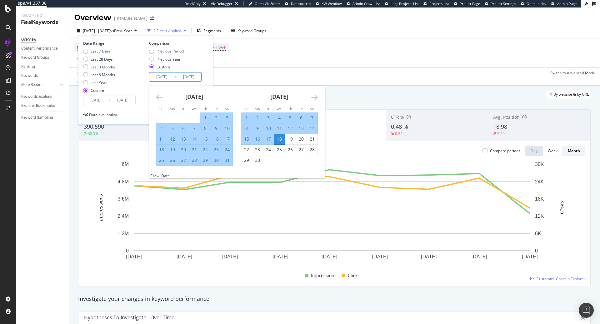
click at [317, 97] on icon "Move forward to switch to the next month." at bounding box center [314, 97] width 7 height 8
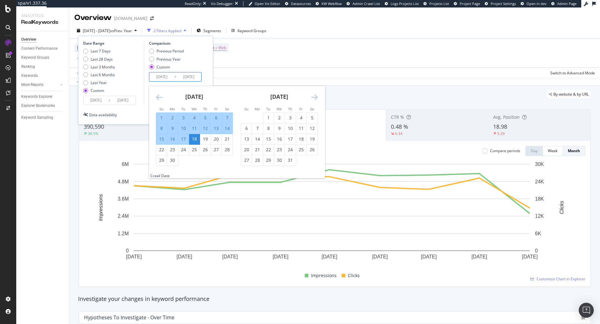
click at [180, 139] on div "17" at bounding box center [183, 139] width 11 height 6
type input "[DATE]"
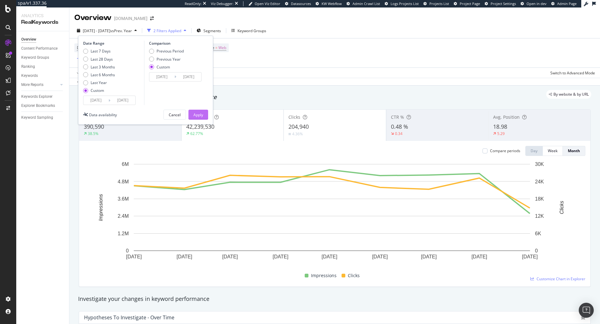
click at [199, 114] on div "Apply" at bounding box center [199, 114] width 10 height 5
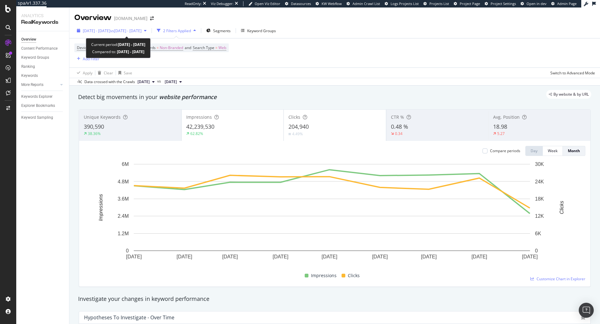
click at [149, 33] on div "2025 Jan. 1st - Sep. 17th vs 2024 Jan. 1st - Sep. 17th" at bounding box center [111, 30] width 75 height 9
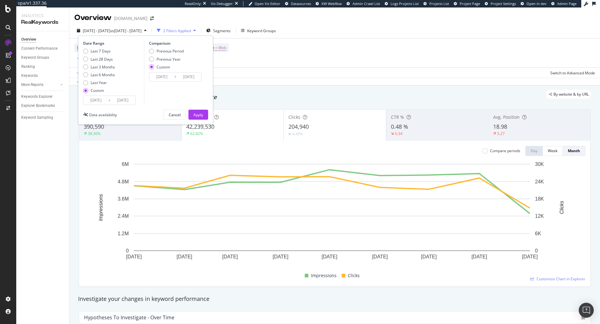
click at [298, 67] on div "Device = All and Country = All and Keywords = Non-Branded and Search Type = Web…" at bounding box center [334, 57] width 521 height 39
